Goal: Transaction & Acquisition: Purchase product/service

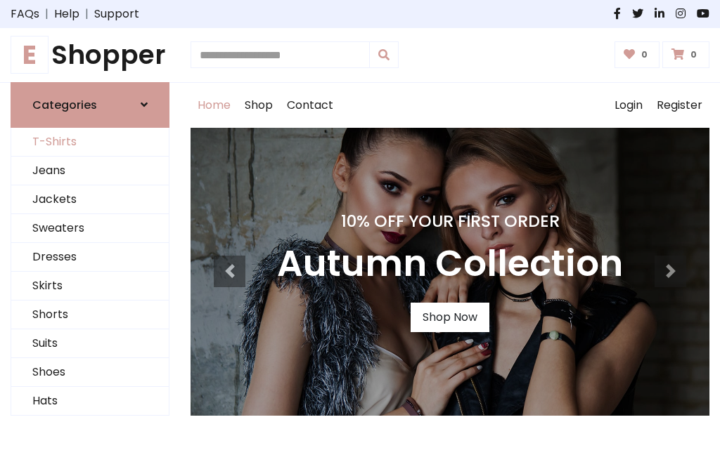
click at [90, 142] on link "T-Shirts" at bounding box center [89, 142] width 157 height 29
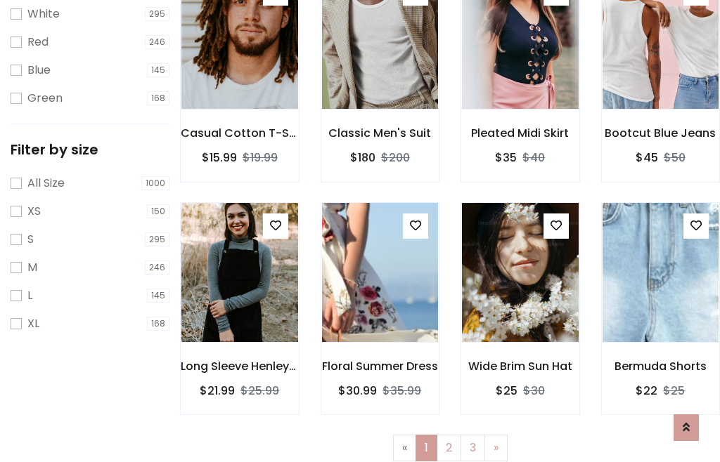
scroll to position [25, 0]
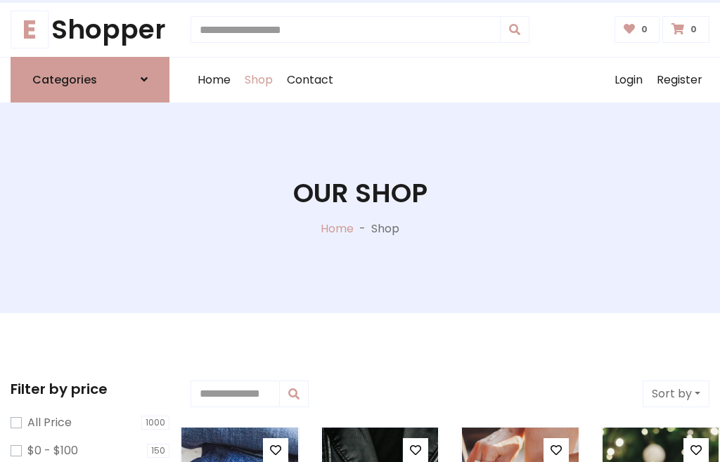
click at [360, 207] on h1 "Our Shop" at bounding box center [360, 194] width 134 height 32
click at [450, 79] on div "Home Shop Contact Log out Login Register" at bounding box center [449, 80] width 519 height 45
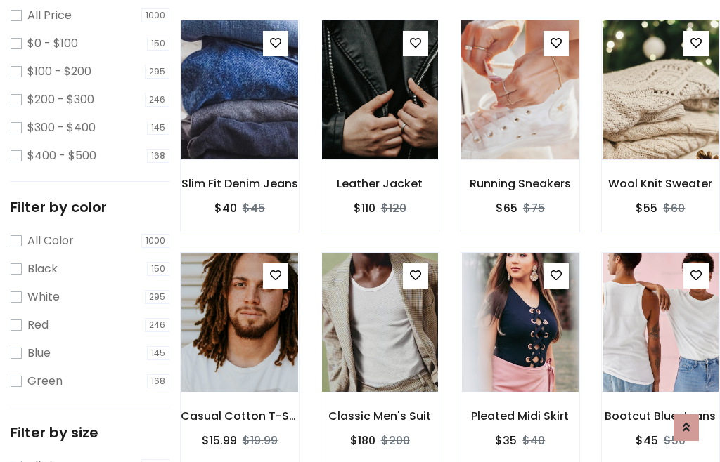
click at [519, 115] on img at bounding box center [520, 89] width 140 height 337
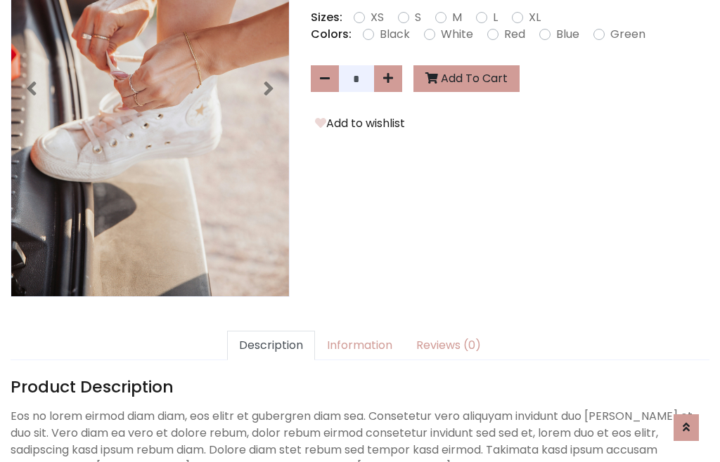
scroll to position [344, 0]
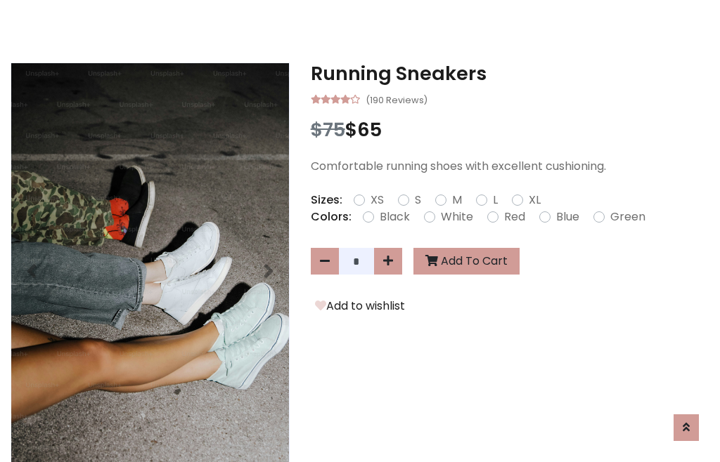
click at [509, 73] on h3 "Running Sneakers" at bounding box center [510, 74] width 398 height 22
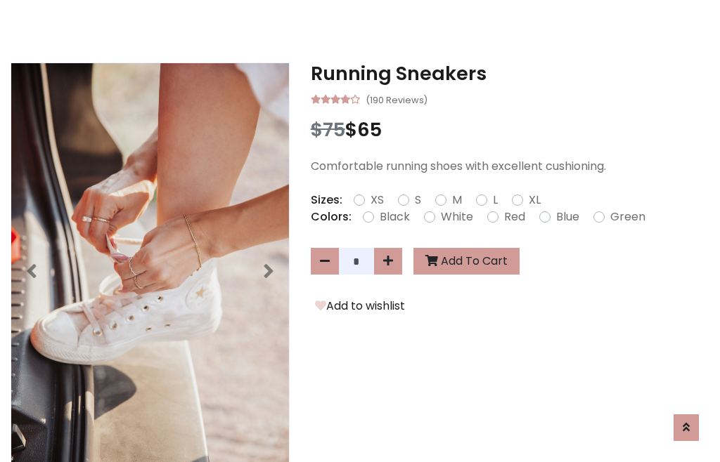
click at [509, 73] on h3 "Running Sneakers" at bounding box center [510, 74] width 398 height 22
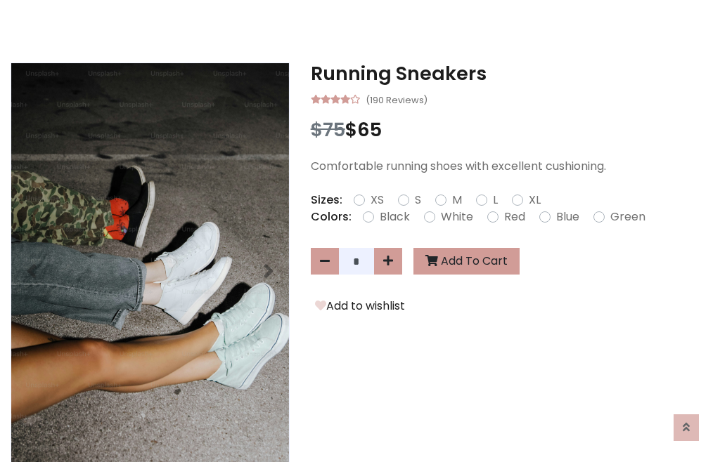
scroll to position [0, 0]
